Goal: Information Seeking & Learning: Learn about a topic

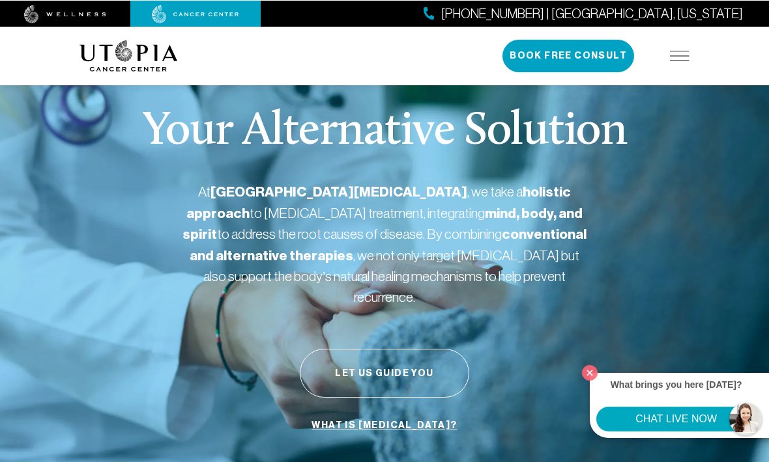
scroll to position [2, 0]
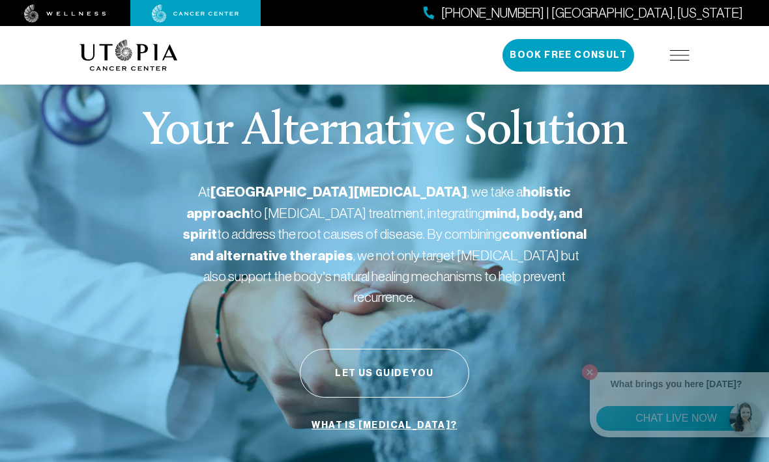
click at [679, 53] on img at bounding box center [680, 55] width 20 height 10
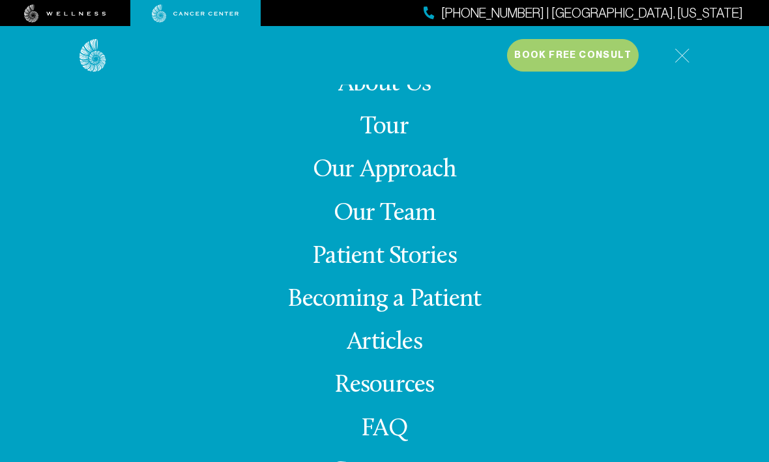
click at [688, 56] on img at bounding box center [681, 55] width 15 height 15
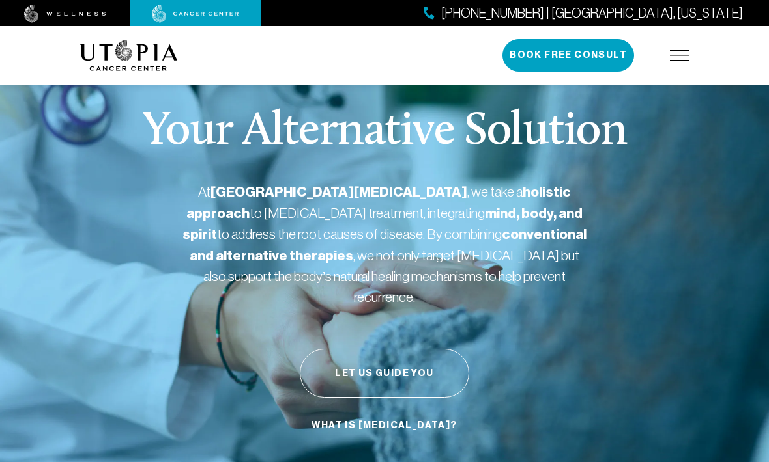
click at [688, 59] on img at bounding box center [680, 55] width 20 height 10
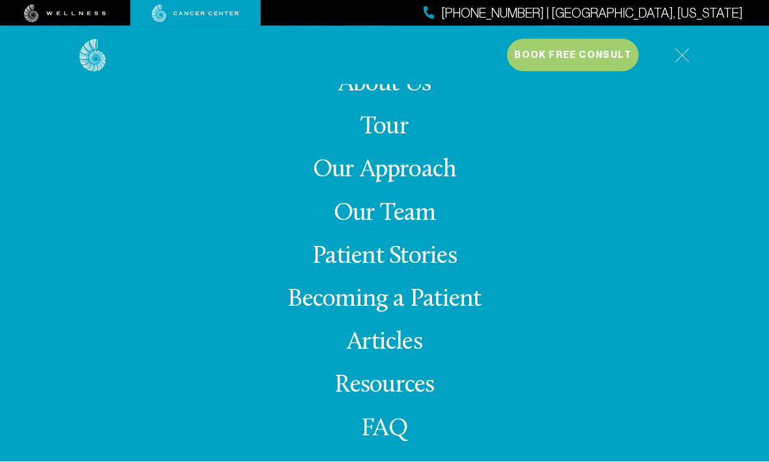
scroll to position [76, 0]
click at [416, 183] on link "Our Approach" at bounding box center [385, 170] width 144 height 25
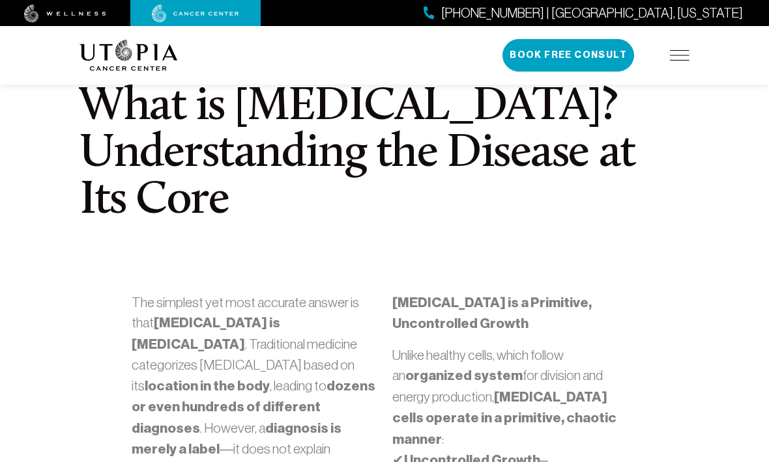
scroll to position [373, 0]
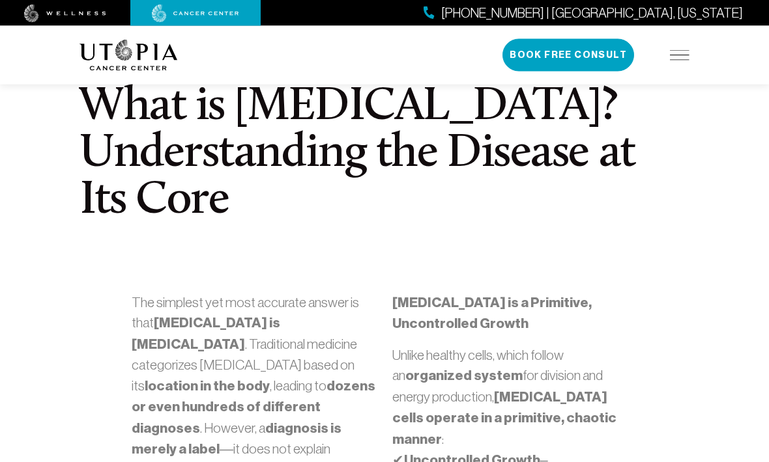
click at [676, 59] on img at bounding box center [680, 55] width 20 height 10
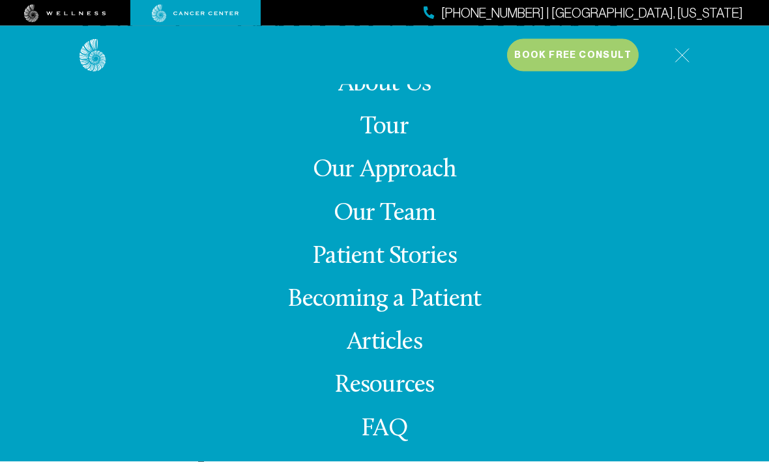
scroll to position [465, 0]
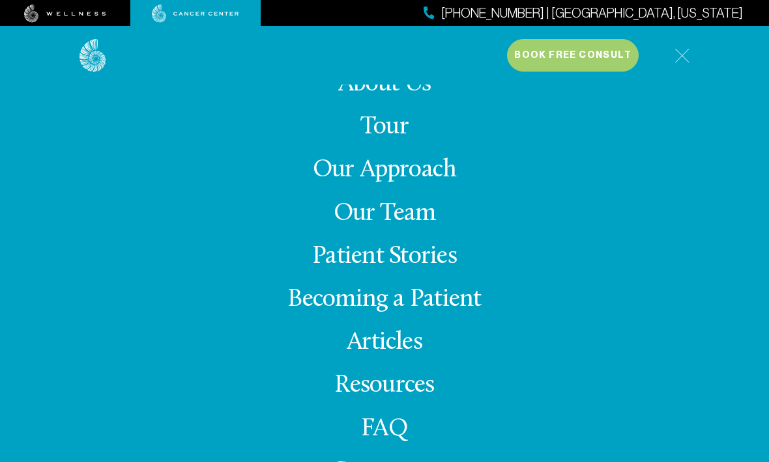
click at [318, 313] on link "Becoming a Patient" at bounding box center [383, 299] width 193 height 25
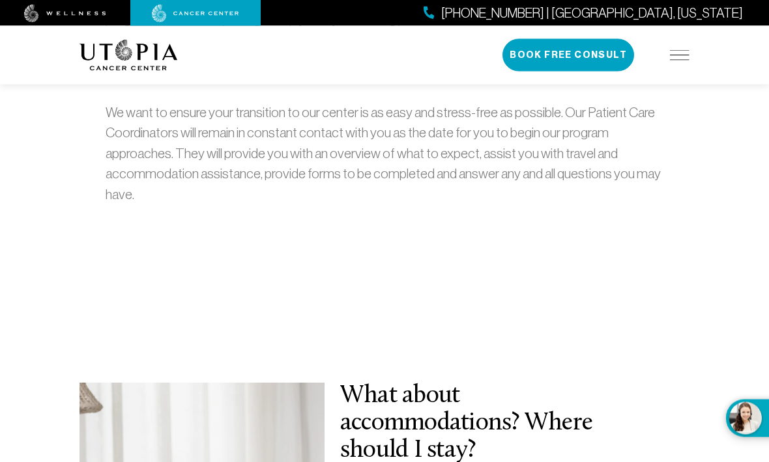
scroll to position [496, 0]
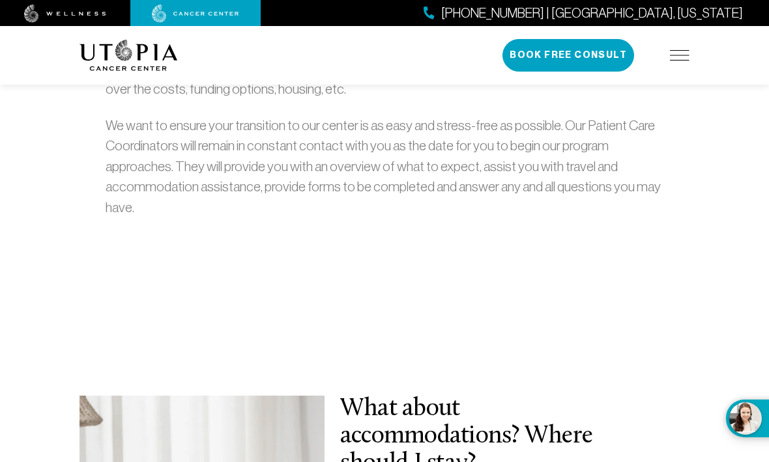
click at [682, 51] on img at bounding box center [680, 55] width 20 height 10
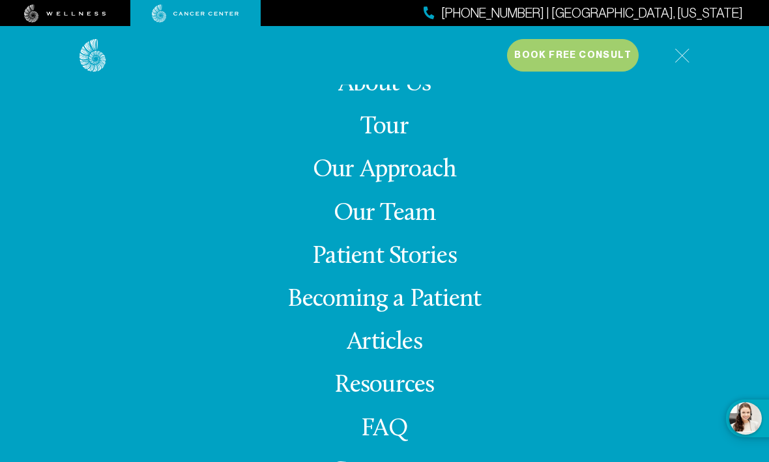
click at [400, 183] on link "Our Approach" at bounding box center [385, 170] width 144 height 25
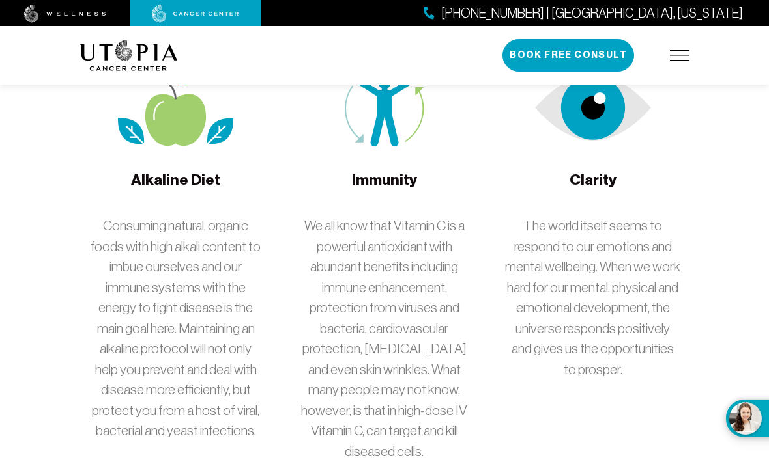
scroll to position [2696, 0]
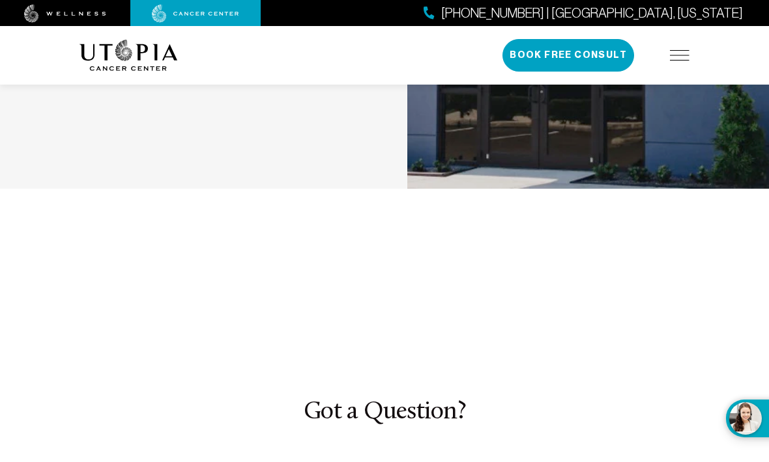
click at [680, 55] on img at bounding box center [680, 55] width 20 height 10
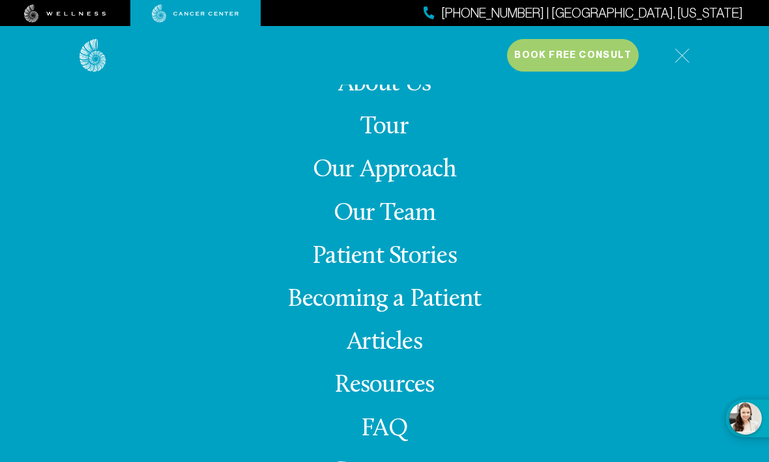
click at [383, 140] on link "Tour" at bounding box center [384, 127] width 48 height 25
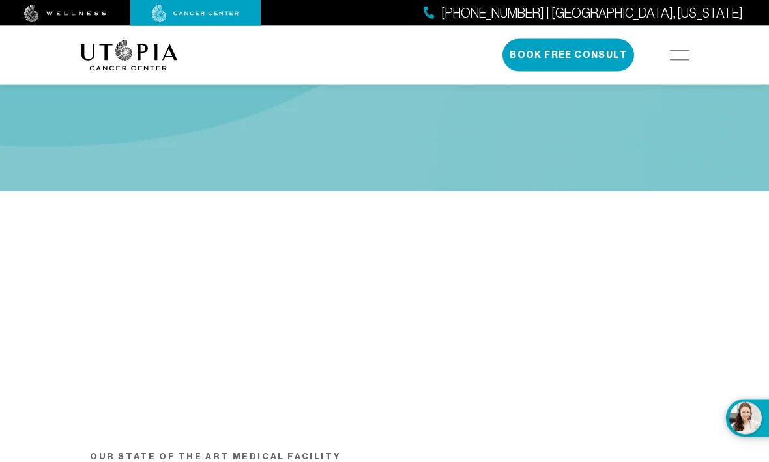
scroll to position [379, 0]
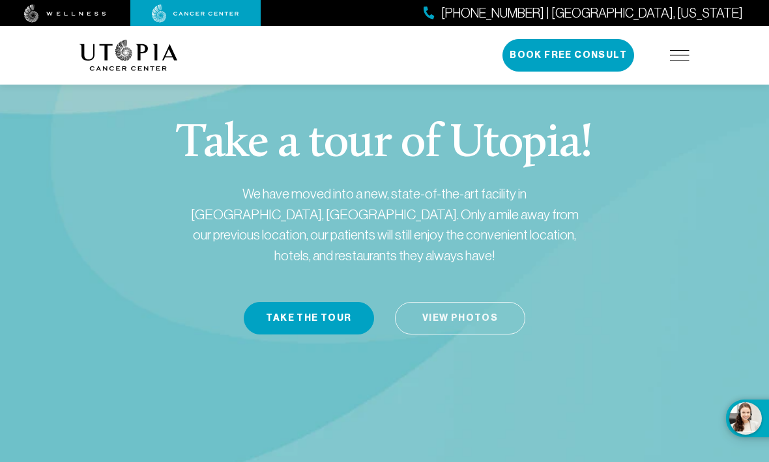
click at [445, 302] on link "View Photos" at bounding box center [460, 318] width 130 height 33
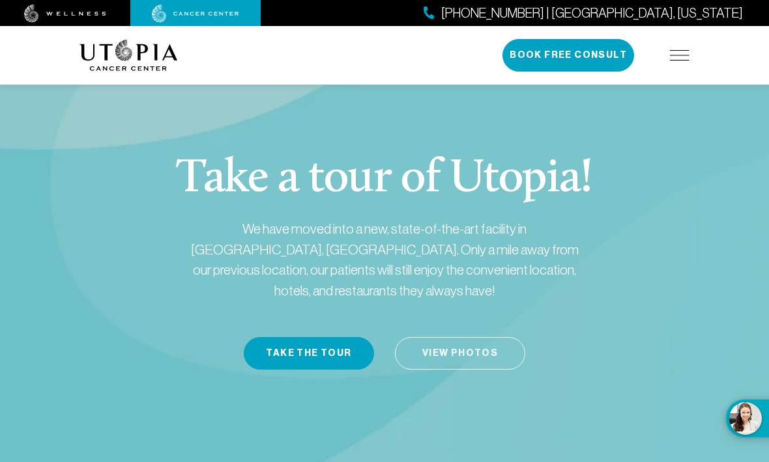
scroll to position [35, 0]
